Goal: Task Accomplishment & Management: Complete application form

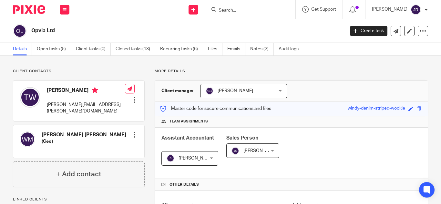
click at [89, 18] on div "Send new email Create task Add client Get Support Contact Support Help Document…" at bounding box center [258, 9] width 365 height 19
click at [67, 12] on button at bounding box center [65, 10] width 10 height 10
click at [63, 31] on link "Work" at bounding box center [61, 30] width 10 height 5
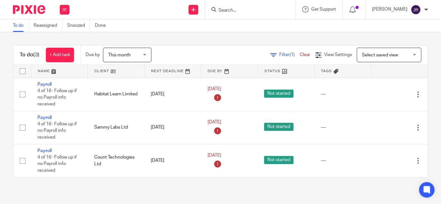
click at [68, 4] on div "Work Email Clients Team Reports Settings" at bounding box center [64, 9] width 23 height 19
click at [68, 47] on link "Clients" at bounding box center [63, 49] width 14 height 5
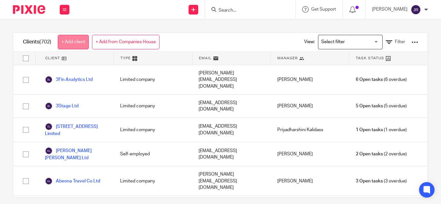
click at [85, 36] on link "+ Add client" at bounding box center [73, 42] width 31 height 15
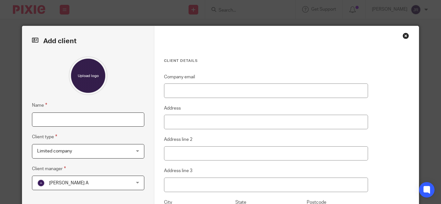
click at [77, 117] on input "Name" at bounding box center [88, 120] width 112 height 15
click at [98, 149] on span "Limited company" at bounding box center [80, 152] width 86 height 14
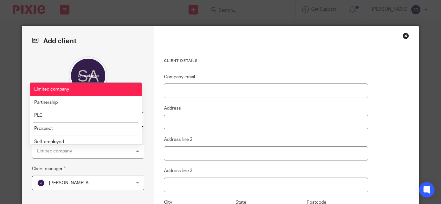
click at [92, 88] on li "Limited company" at bounding box center [86, 89] width 112 height 13
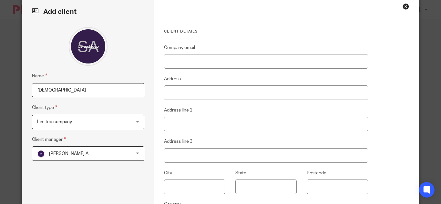
scroll to position [43, 0]
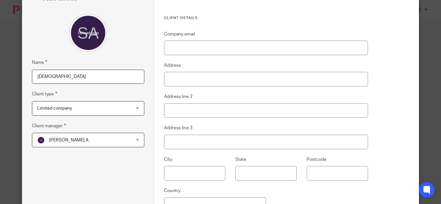
click at [103, 138] on span "[PERSON_NAME] A" at bounding box center [80, 140] width 86 height 14
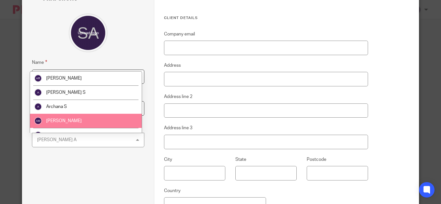
click at [107, 122] on li "[PERSON_NAME]" at bounding box center [86, 121] width 112 height 14
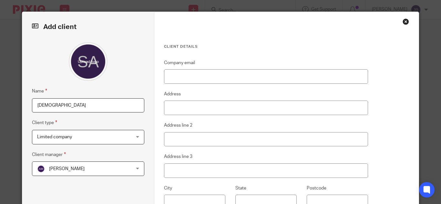
scroll to position [0, 0]
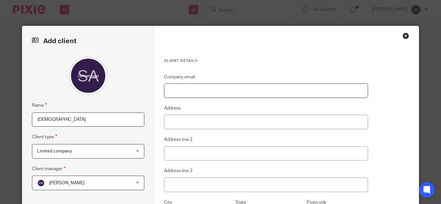
click at [189, 93] on input "Company email" at bounding box center [266, 91] width 204 height 15
drag, startPoint x: 86, startPoint y: 120, endPoint x: 27, endPoint y: 123, distance: 58.2
click at [27, 123] on div "Add client Name Samsara Client type Limited company Limited company Limited com…" at bounding box center [88, 163] width 132 height 275
click at [59, 120] on input "Samsara" at bounding box center [88, 120] width 112 height 15
click at [178, 94] on input "Company email" at bounding box center [266, 91] width 204 height 15
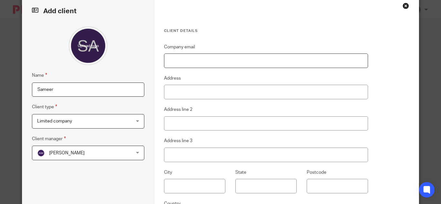
scroll to position [43, 0]
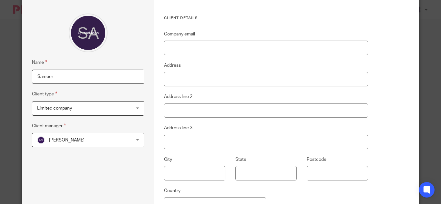
click at [107, 76] on input "Sameer" at bounding box center [88, 77] width 112 height 15
type input "Samsara"
click at [190, 48] on input "Company email" at bounding box center [266, 48] width 204 height 15
paste input "[EMAIL_ADDRESS][DOMAIN_NAME]"
type input "[EMAIL_ADDRESS][DOMAIN_NAME]"
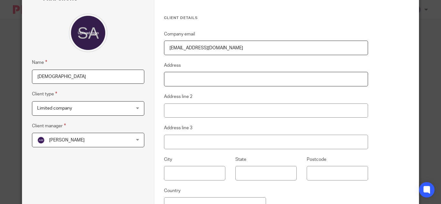
click at [204, 77] on input "Address" at bounding box center [266, 79] width 204 height 15
click at [225, 48] on input "[EMAIL_ADDRESS][DOMAIN_NAME]" at bounding box center [266, 48] width 204 height 15
click at [115, 74] on input "Samsara" at bounding box center [88, 77] width 112 height 15
click at [53, 74] on input "Samsara International FZ-LLC" at bounding box center [88, 77] width 112 height 15
type input "SAMSARA International FZ-LLC"
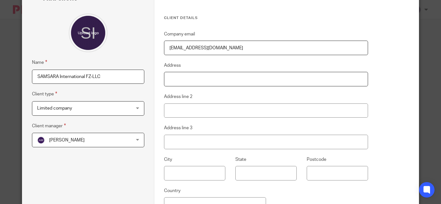
click at [190, 75] on input "Address" at bounding box center [266, 79] width 204 height 15
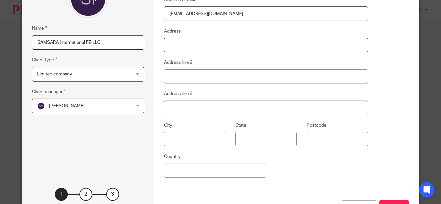
scroll to position [123, 0]
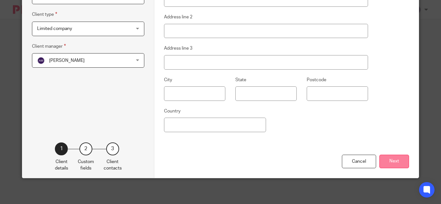
click at [401, 164] on button "Next" at bounding box center [394, 162] width 30 height 14
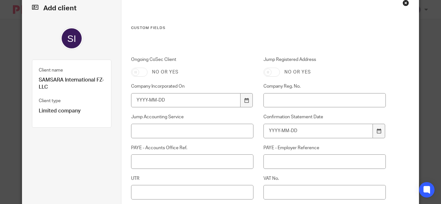
scroll to position [29, 0]
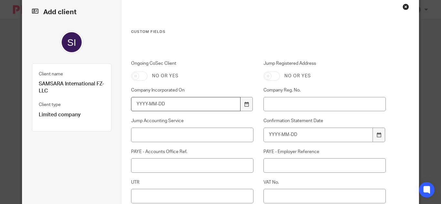
click at [205, 107] on input "Company Incorporated On" at bounding box center [185, 104] width 109 height 15
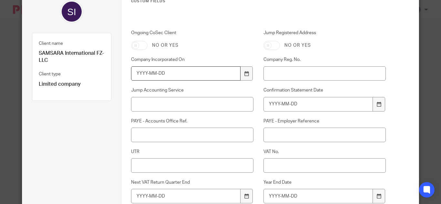
scroll to position [72, 0]
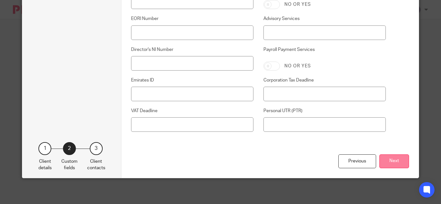
click at [404, 164] on button "Next" at bounding box center [394, 162] width 30 height 14
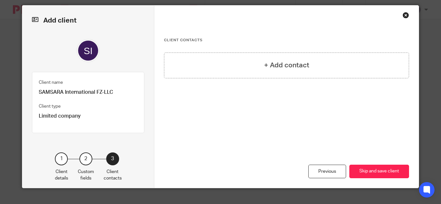
scroll to position [31, 0]
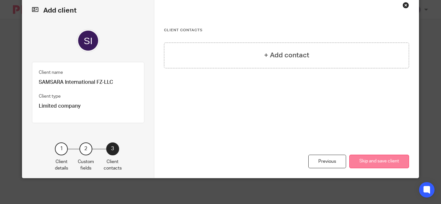
click at [396, 163] on button "Skip and save client" at bounding box center [379, 162] width 60 height 14
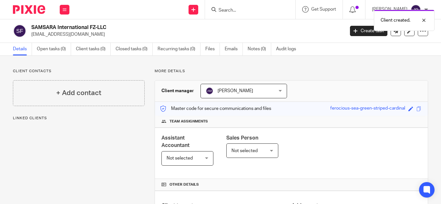
click at [220, 11] on input "Search" at bounding box center [247, 11] width 58 height 6
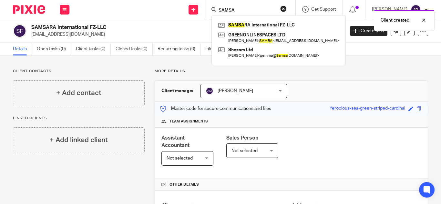
type input "SAMSA"
click at [252, 24] on div "Client created." at bounding box center [327, 18] width 214 height 25
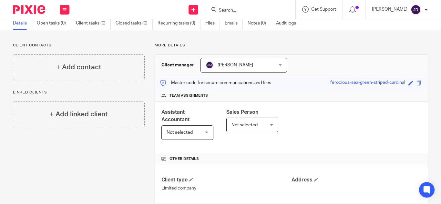
scroll to position [51, 0]
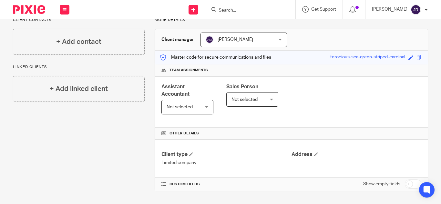
click at [137, 127] on div "Client contacts + Add contact Linked clients + Add linked client" at bounding box center [74, 104] width 142 height 174
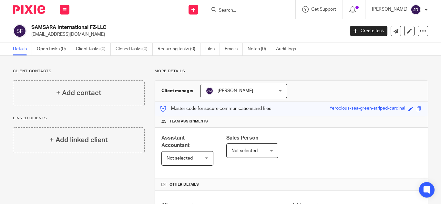
click at [223, 15] on div at bounding box center [250, 9] width 90 height 19
click at [226, 9] on input "Search" at bounding box center [247, 11] width 58 height 6
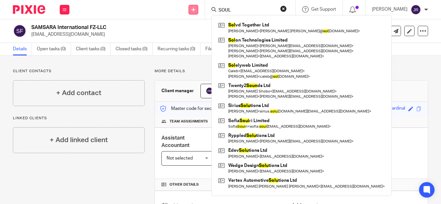
type input "SOUL"
click at [189, 6] on link at bounding box center [193, 10] width 10 height 10
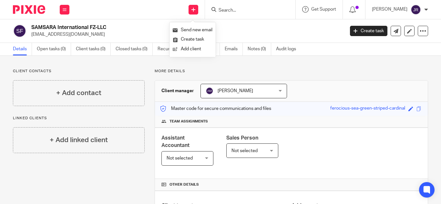
click at [127, 30] on h2 "SAMSARA International FZ-LLC" at bounding box center [154, 27] width 247 height 7
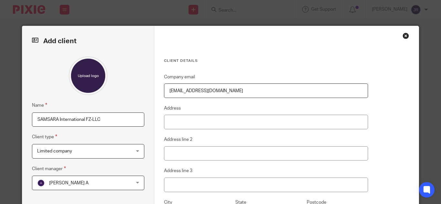
click at [402, 31] on div "Client details Company email [EMAIL_ADDRESS][DOMAIN_NAME] Address Address line …" at bounding box center [286, 163] width 264 height 275
click at [404, 37] on div "Close this dialog window" at bounding box center [405, 36] width 6 height 6
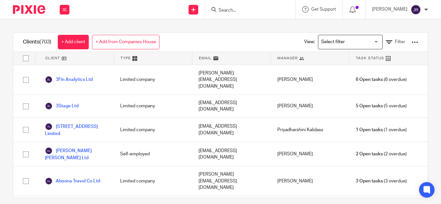
click at [244, 5] on div at bounding box center [250, 9] width 90 height 19
click at [228, 17] on div at bounding box center [250, 9] width 90 height 19
click at [229, 9] on input "Search" at bounding box center [247, 11] width 58 height 6
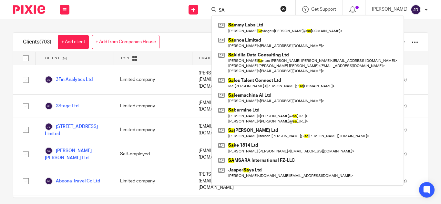
type input "S"
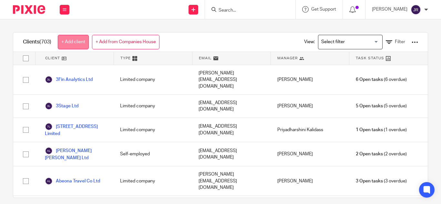
click at [85, 37] on link "+ Add client" at bounding box center [73, 42] width 31 height 15
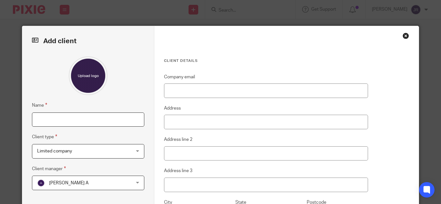
click at [64, 116] on input "Name" at bounding box center [88, 120] width 112 height 15
type input "Soul sound"
click at [97, 149] on span "Limited company" at bounding box center [80, 152] width 86 height 14
click at [100, 162] on div "Name Soul sound Client type Limited company Limited company Limited company Par…" at bounding box center [88, 150] width 112 height 189
click at [97, 173] on fieldset "Client manager Aashish A Aashish A Aashish A Abinandhana P.K Abirami Senthilkum…" at bounding box center [88, 177] width 112 height 25
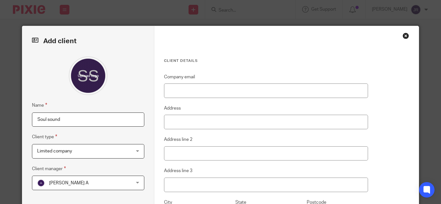
click at [97, 180] on span "Aashish A" at bounding box center [80, 183] width 86 height 14
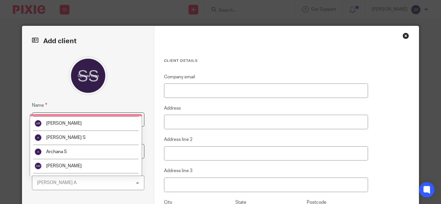
scroll to position [86, 0]
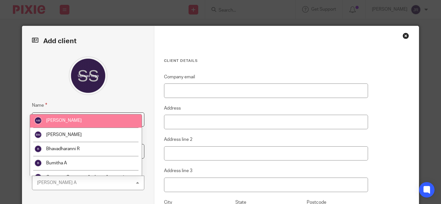
click at [86, 124] on li "[PERSON_NAME]" at bounding box center [86, 121] width 112 height 14
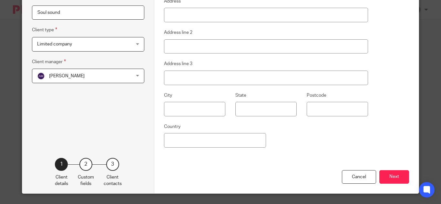
scroll to position [123, 0]
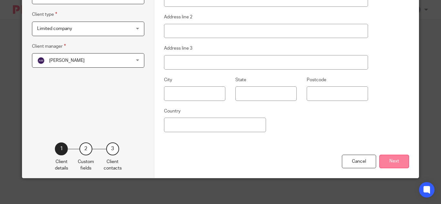
click at [388, 164] on button "Next" at bounding box center [394, 162] width 30 height 14
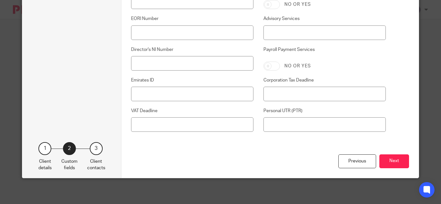
click at [382, 175] on div "Previous Next" at bounding box center [270, 167] width 278 height 24
click at [383, 165] on button "Next" at bounding box center [394, 162] width 30 height 14
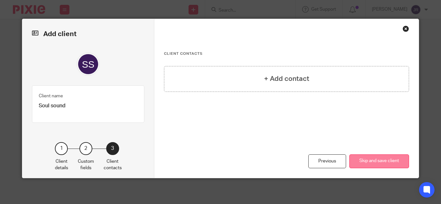
click at [363, 162] on button "Skip and save client" at bounding box center [379, 162] width 60 height 14
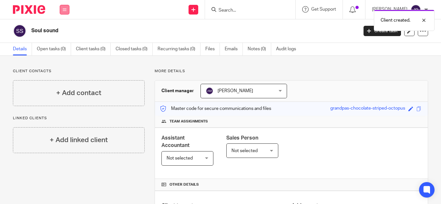
click at [63, 11] on icon at bounding box center [65, 10] width 4 height 4
click at [197, 24] on div "Soul sound Create task Update from Companies House Export data Merge Archive cl…" at bounding box center [220, 31] width 441 height 24
click at [64, 11] on icon at bounding box center [65, 10] width 4 height 4
click at [65, 51] on link "Clients" at bounding box center [63, 49] width 15 height 5
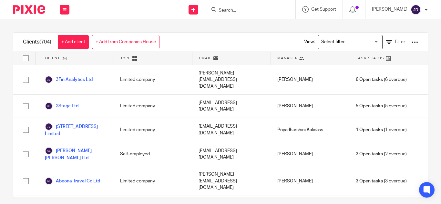
click at [79, 48] on link "+ Add client" at bounding box center [73, 42] width 31 height 15
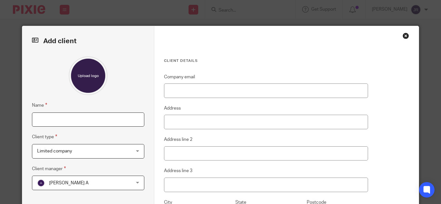
click at [106, 119] on input "Name" at bounding box center [88, 120] width 112 height 15
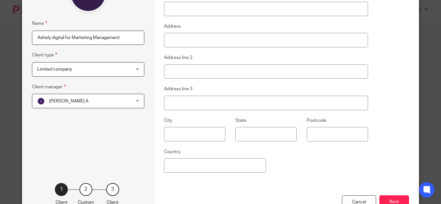
scroll to position [86, 0]
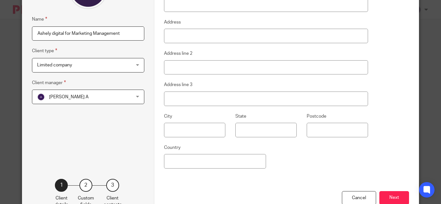
type input "Ashely digital for Marketing Management"
click at [100, 100] on span "[PERSON_NAME] A" at bounding box center [80, 97] width 86 height 14
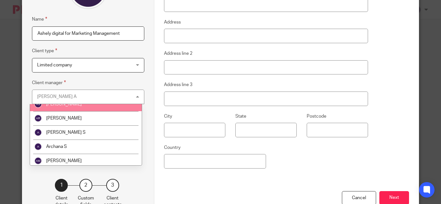
scroll to position [43, 0]
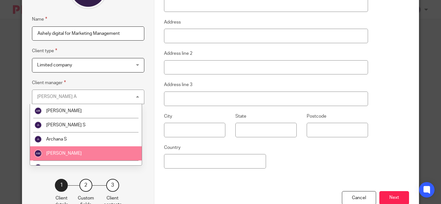
click at [112, 158] on li "[PERSON_NAME]" at bounding box center [86, 154] width 112 height 14
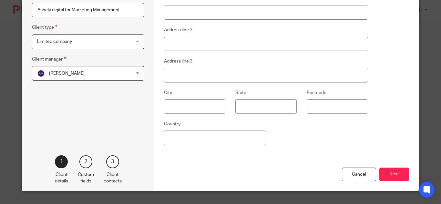
scroll to position [123, 0]
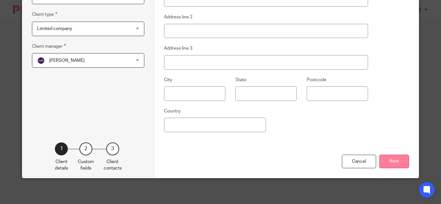
click at [388, 160] on button "Next" at bounding box center [394, 162] width 30 height 14
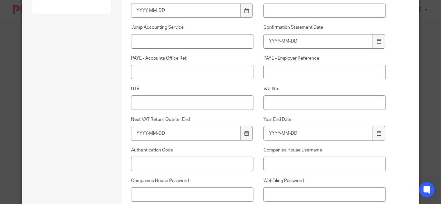
scroll to position [36, 0]
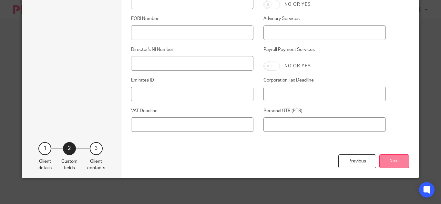
click at [386, 162] on button "Next" at bounding box center [394, 162] width 30 height 14
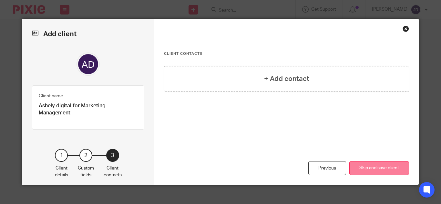
click at [386, 161] on button "Skip and save client" at bounding box center [379, 168] width 60 height 14
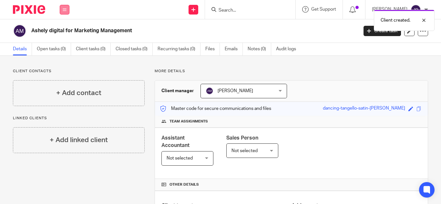
click at [64, 6] on button at bounding box center [65, 10] width 10 height 10
click at [71, 49] on link "Clients" at bounding box center [63, 49] width 15 height 5
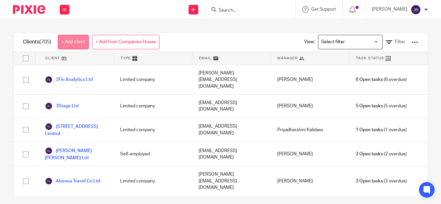
click at [78, 43] on link "+ Add client" at bounding box center [73, 42] width 31 height 15
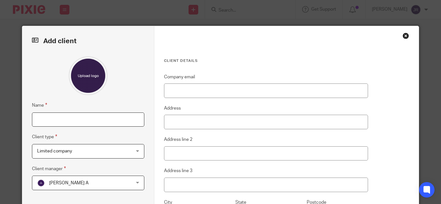
click at [102, 121] on input "Name" at bounding box center [88, 120] width 112 height 15
type input "Blue sand"
drag, startPoint x: 79, startPoint y: 122, endPoint x: 0, endPoint y: 114, distance: 79.2
click at [0, 111] on div "Add client Name Blue sand Client type Limited company Limited company Limited c…" at bounding box center [220, 102] width 441 height 204
paste input "Bluesand FZ LLE"
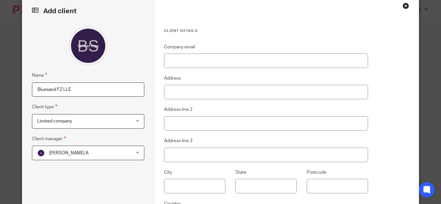
scroll to position [43, 0]
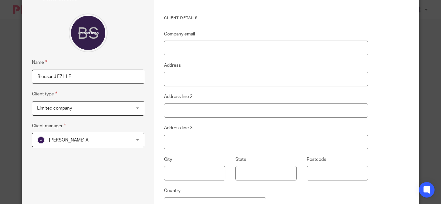
type input "Bluesand FZ LLE"
click at [114, 134] on span "Aashish A" at bounding box center [80, 140] width 86 height 14
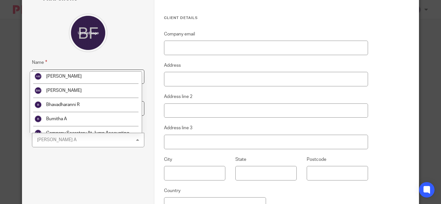
scroll to position [86, 0]
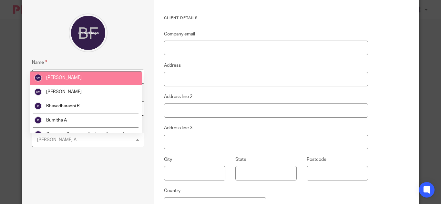
click at [115, 80] on li "[PERSON_NAME]" at bounding box center [86, 78] width 112 height 14
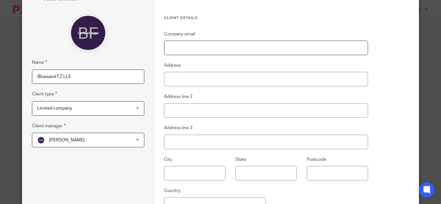
click at [179, 43] on input "Company email" at bounding box center [266, 48] width 204 height 15
paste input "<julian.allen@bluesandlaw.com"
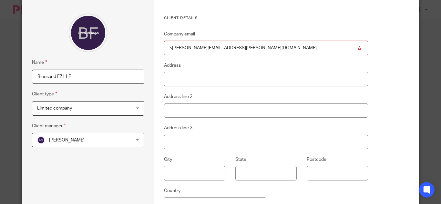
click at [170, 48] on input "<julian.allen@bluesandlaw.com" at bounding box center [266, 48] width 204 height 15
type input "[PERSON_NAME][EMAIL_ADDRESS][PERSON_NAME][DOMAIN_NAME]"
click at [192, 83] on input "Address" at bounding box center [266, 79] width 204 height 15
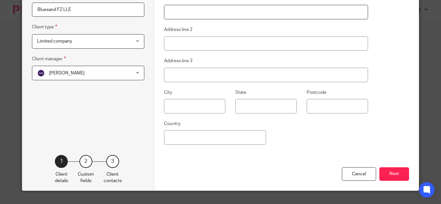
scroll to position [123, 0]
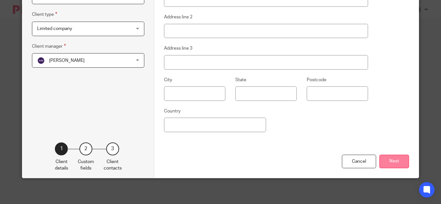
click at [394, 160] on button "Next" at bounding box center [394, 162] width 30 height 14
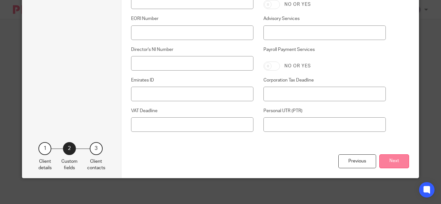
click at [386, 165] on button "Next" at bounding box center [394, 162] width 30 height 14
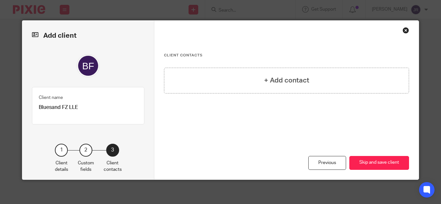
scroll to position [7, 0]
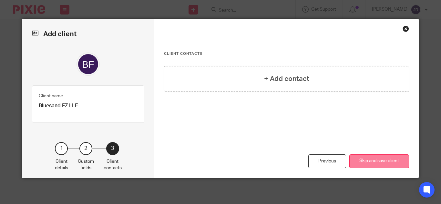
click at [358, 162] on button "Skip and save client" at bounding box center [379, 162] width 60 height 14
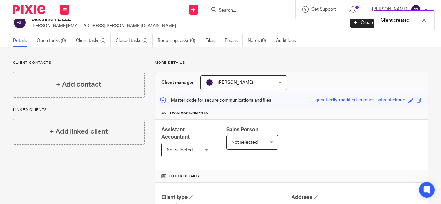
scroll to position [51, 0]
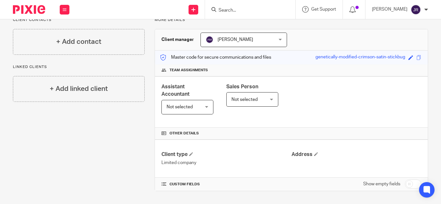
click at [412, 184] on input "checkbox" at bounding box center [413, 184] width 16 height 9
checkbox input "true"
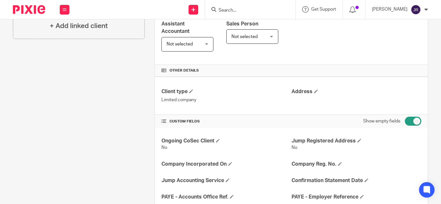
scroll to position [0, 0]
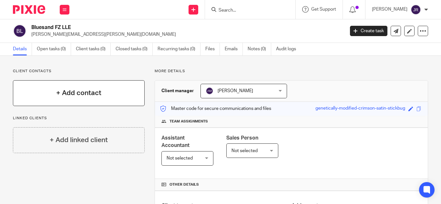
click at [81, 96] on h4 "+ Add contact" at bounding box center [78, 93] width 45 height 10
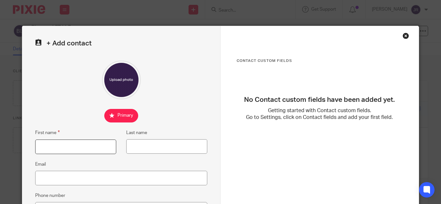
click at [72, 145] on input "First name" at bounding box center [75, 147] width 81 height 15
click at [405, 35] on div "Close this dialog window" at bounding box center [405, 36] width 6 height 6
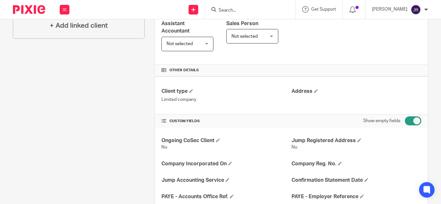
scroll to position [129, 0]
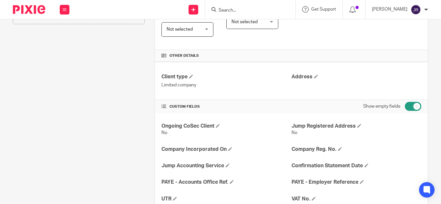
click at [176, 51] on div "Other details" at bounding box center [291, 56] width 273 height 12
click at [182, 59] on div "Other details" at bounding box center [291, 56] width 273 height 12
click at [192, 76] on span at bounding box center [191, 77] width 4 height 4
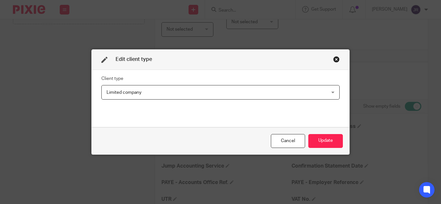
click at [335, 55] on div "Edit client type" at bounding box center [221, 60] width 258 height 20
click at [336, 59] on div "Close this dialog window" at bounding box center [336, 59] width 6 height 6
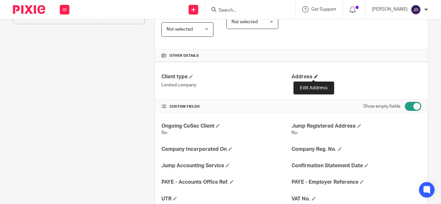
click at [314, 75] on span at bounding box center [316, 77] width 4 height 4
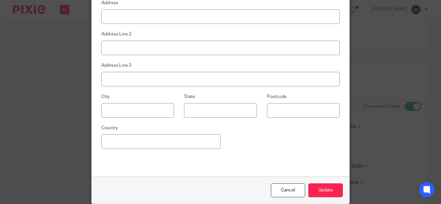
scroll to position [0, 0]
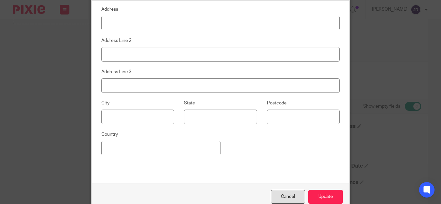
scroll to position [13, 0]
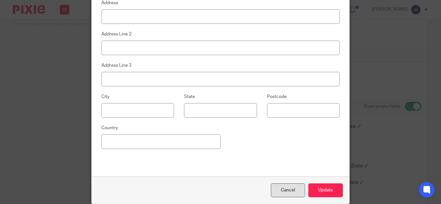
click at [297, 187] on div "Cancel" at bounding box center [288, 191] width 34 height 14
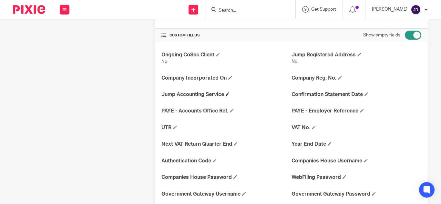
scroll to position [201, 0]
click at [139, 135] on div "Client contacts + Add contact Linked clients + Add linked client" at bounding box center [74, 94] width 142 height 452
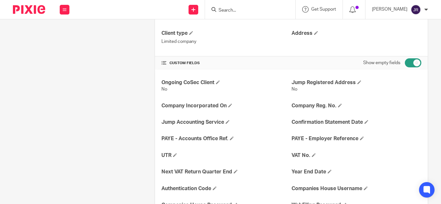
scroll to position [0, 0]
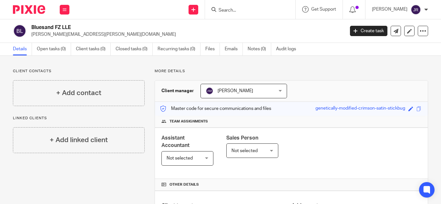
click at [227, 23] on div "Bluesand FZ LLE julian.allen@bluesandlaw.com Create task Update from Companies …" at bounding box center [220, 31] width 441 height 24
click at [234, 9] on input "Search" at bounding box center [247, 11] width 58 height 6
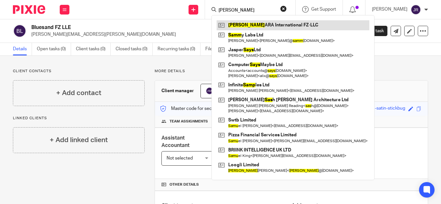
type input "sams"
click at [278, 26] on link at bounding box center [293, 25] width 153 height 10
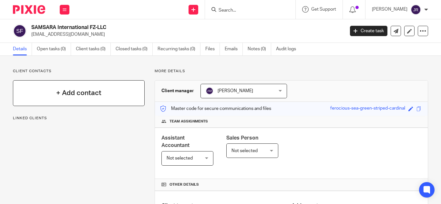
click at [77, 91] on h4 "+ Add contact" at bounding box center [78, 93] width 45 height 10
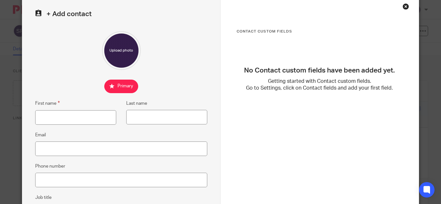
scroll to position [86, 0]
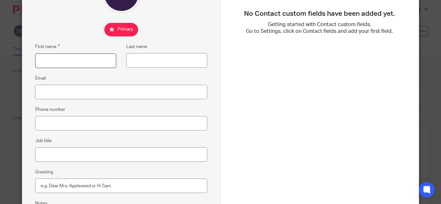
click at [91, 64] on input "First name" at bounding box center [75, 61] width 81 height 15
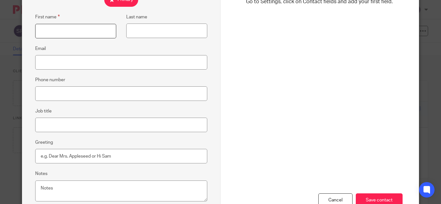
scroll to position [129, 0]
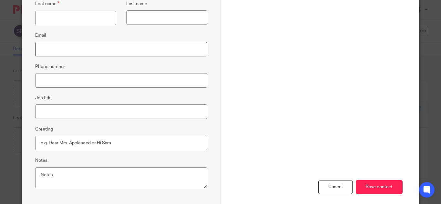
click at [124, 50] on input "Email" at bounding box center [121, 49] width 172 height 15
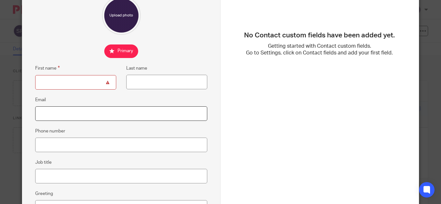
scroll to position [0, 0]
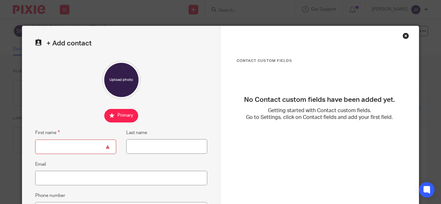
click at [405, 38] on div "Close this dialog window" at bounding box center [405, 36] width 6 height 6
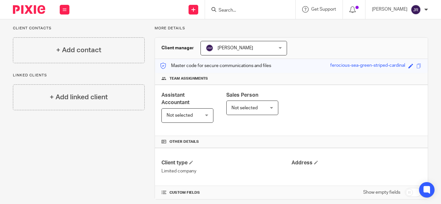
scroll to position [51, 0]
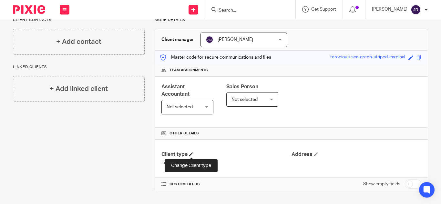
click at [192, 153] on span at bounding box center [191, 154] width 4 height 4
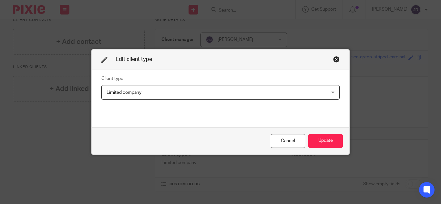
drag, startPoint x: 141, startPoint y: 99, endPoint x: 166, endPoint y: 99, distance: 24.5
click at [141, 99] on span "Limited company" at bounding box center [200, 93] width 186 height 14
click at [333, 60] on div "Close this dialog window" at bounding box center [336, 59] width 6 height 6
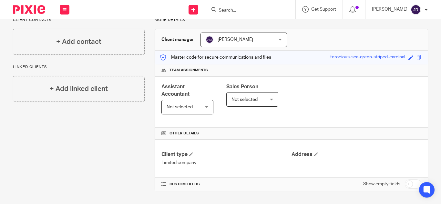
click at [406, 183] on input "checkbox" at bounding box center [413, 184] width 16 height 9
checkbox input "true"
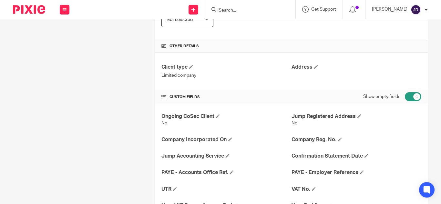
scroll to position [158, 0]
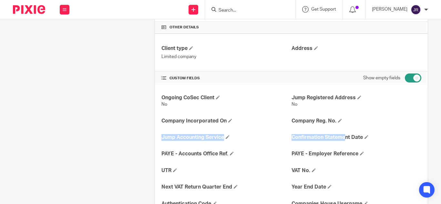
drag, startPoint x: 297, startPoint y: 141, endPoint x: 352, endPoint y: 129, distance: 56.7
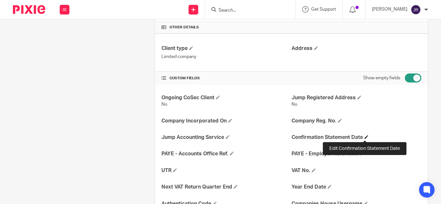
click at [366, 137] on span at bounding box center [366, 137] width 4 height 4
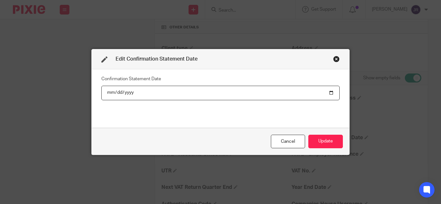
click at [334, 58] on div "Close this dialog window" at bounding box center [336, 59] width 6 height 6
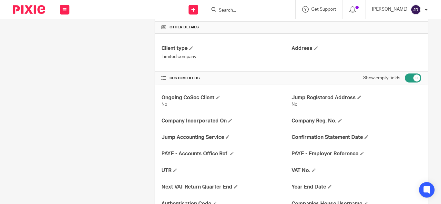
scroll to position [200, 0]
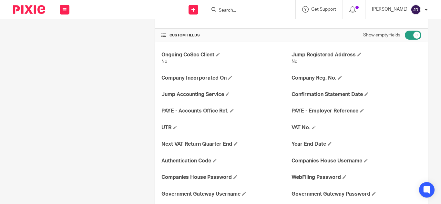
click at [161, 36] on span at bounding box center [163, 35] width 5 height 5
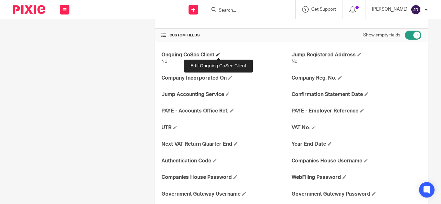
click at [220, 53] on span at bounding box center [218, 55] width 4 height 4
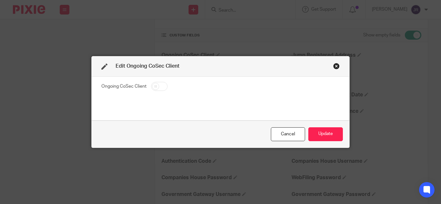
click at [152, 86] on input "checkbox" at bounding box center [159, 86] width 16 height 9
checkbox input "true"
click at [333, 66] on div "Close this dialog window" at bounding box center [336, 66] width 6 height 6
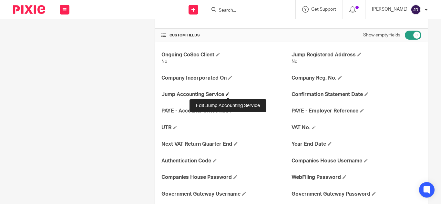
click at [229, 93] on span at bounding box center [228, 94] width 4 height 4
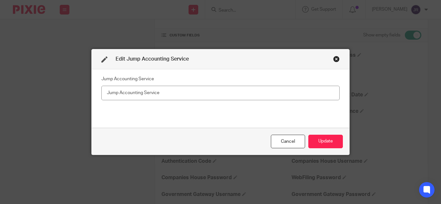
click at [193, 97] on input "text" at bounding box center [220, 93] width 238 height 15
type input "pt"
click at [290, 146] on div "Cancel" at bounding box center [288, 142] width 34 height 14
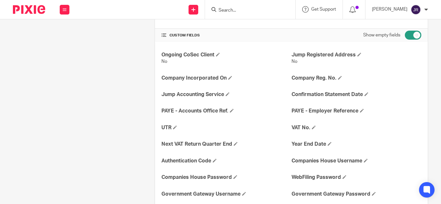
scroll to position [0, 0]
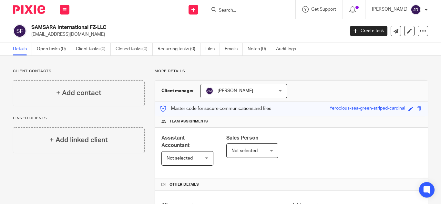
click at [333, 73] on p "More details" at bounding box center [291, 71] width 273 height 5
click at [68, 10] on button at bounding box center [65, 10] width 10 height 10
click at [68, 47] on link "Clients" at bounding box center [63, 49] width 15 height 5
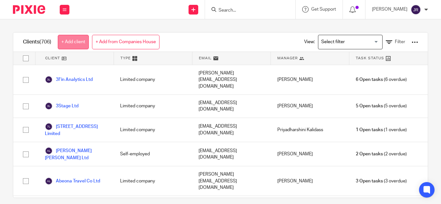
click at [80, 46] on link "+ Add client" at bounding box center [73, 42] width 31 height 15
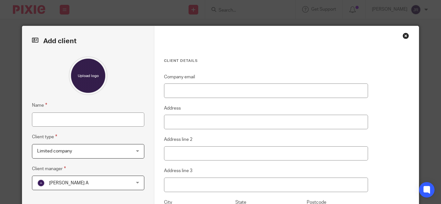
drag, startPoint x: 99, startPoint y: 108, endPoint x: 97, endPoint y: 112, distance: 3.8
click at [98, 111] on fieldset "Name" at bounding box center [88, 114] width 112 height 25
drag, startPoint x: 97, startPoint y: 116, endPoint x: 105, endPoint y: 120, distance: 8.5
click at [97, 116] on input "Name" at bounding box center [88, 120] width 112 height 15
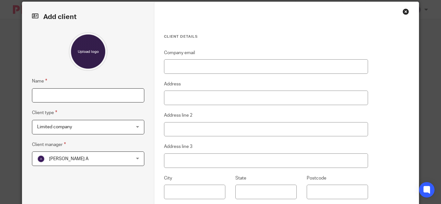
scroll to position [43, 0]
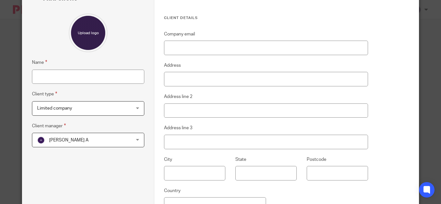
click at [45, 138] on span "[PERSON_NAME] A" at bounding box center [80, 140] width 86 height 14
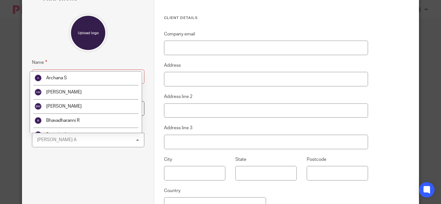
scroll to position [72, 0]
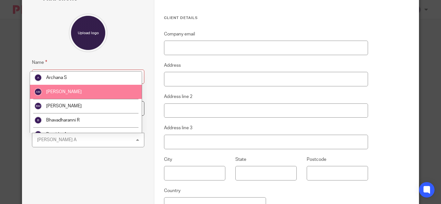
click at [66, 94] on li "[PERSON_NAME]" at bounding box center [86, 92] width 112 height 14
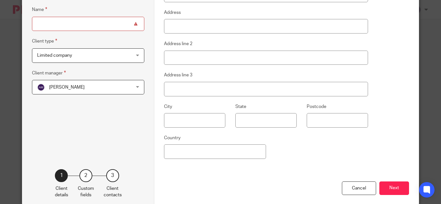
scroll to position [103, 0]
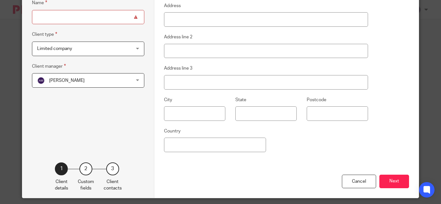
click at [79, 17] on input "Name" at bounding box center [88, 17] width 112 height 15
paste input "Casa Encantada"
type input "Casa Encantada"
click at [108, 111] on div "Name Casa Encantada Client type Limited company Limited company Limited company…" at bounding box center [88, 48] width 112 height 189
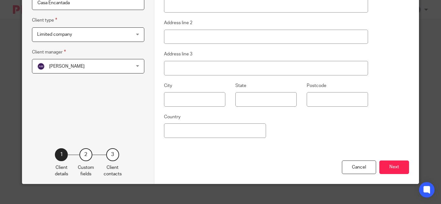
scroll to position [123, 0]
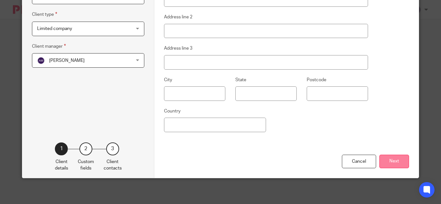
click at [387, 164] on button "Next" at bounding box center [394, 162] width 30 height 14
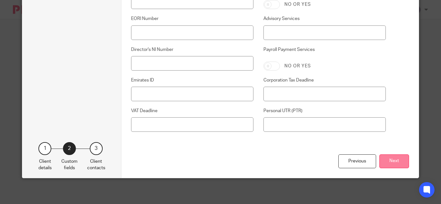
click at [394, 163] on button "Next" at bounding box center [394, 162] width 30 height 14
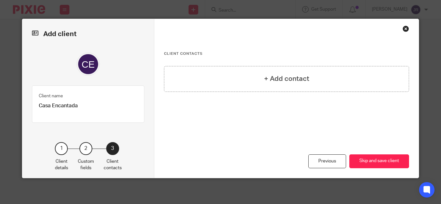
scroll to position [7, 0]
click at [402, 29] on div "Close this dialog window" at bounding box center [405, 28] width 6 height 6
